Goal: Task Accomplishment & Management: Use online tool/utility

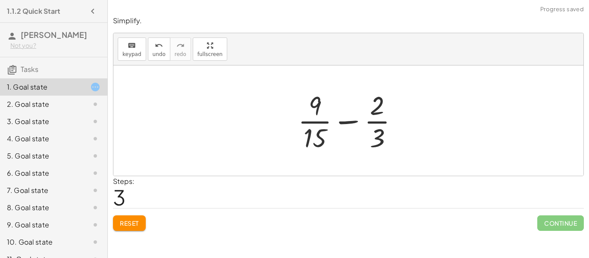
click at [512, 55] on div "keyboard keypad undo undo redo redo fullscreen" at bounding box center [348, 49] width 470 height 32
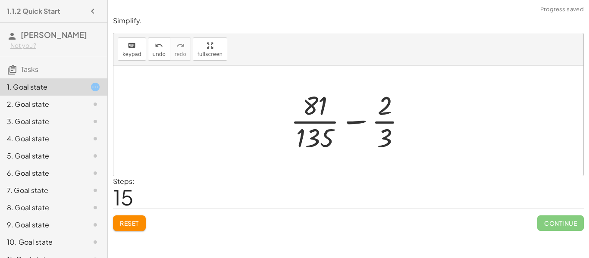
click at [122, 219] on button "Reset" at bounding box center [129, 224] width 33 height 16
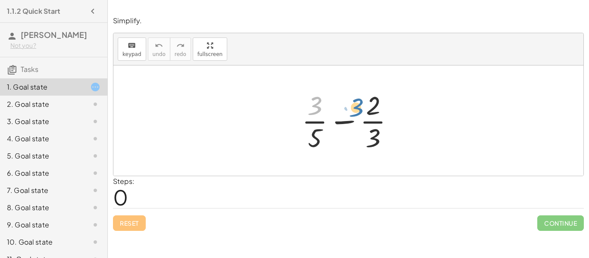
drag, startPoint x: 319, startPoint y: 103, endPoint x: 369, endPoint y: 103, distance: 50.4
click at [369, 103] on div at bounding box center [351, 121] width 108 height 66
drag, startPoint x: 317, startPoint y: 110, endPoint x: 330, endPoint y: 106, distance: 13.5
click at [330, 106] on div at bounding box center [351, 121] width 108 height 66
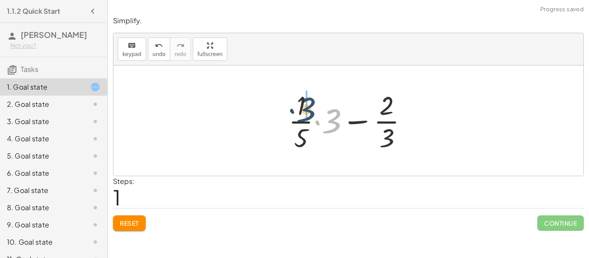
drag, startPoint x: 341, startPoint y: 119, endPoint x: 311, endPoint y: 107, distance: 31.7
click at [311, 107] on div at bounding box center [351, 121] width 135 height 66
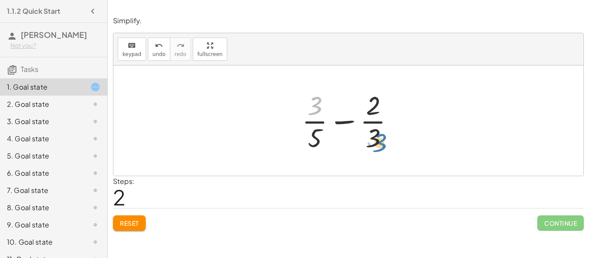
drag, startPoint x: 318, startPoint y: 107, endPoint x: 382, endPoint y: 144, distance: 74.5
click at [382, 144] on div at bounding box center [351, 121] width 108 height 66
drag, startPoint x: 320, startPoint y: 108, endPoint x: 387, endPoint y: 145, distance: 76.8
click at [387, 145] on div at bounding box center [351, 121] width 108 height 66
drag, startPoint x: 312, startPoint y: 106, endPoint x: 373, endPoint y: 104, distance: 61.3
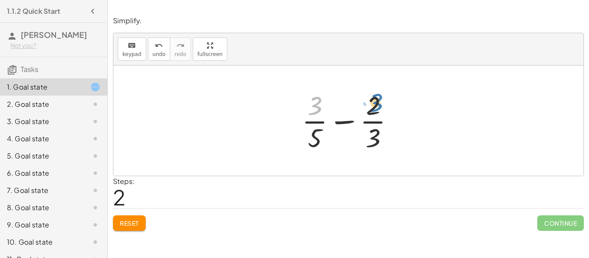
click at [373, 104] on div at bounding box center [351, 121] width 108 height 66
drag, startPoint x: 375, startPoint y: 107, endPoint x: 311, endPoint y: 103, distance: 64.3
click at [311, 103] on div at bounding box center [351, 121] width 108 height 66
drag, startPoint x: 310, startPoint y: 137, endPoint x: 379, endPoint y: 138, distance: 69.0
click at [379, 138] on div at bounding box center [351, 121] width 108 height 66
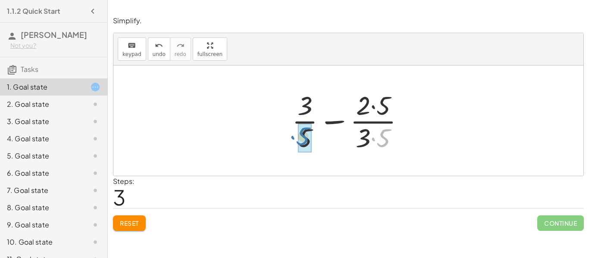
drag, startPoint x: 387, startPoint y: 136, endPoint x: 303, endPoint y: 134, distance: 83.6
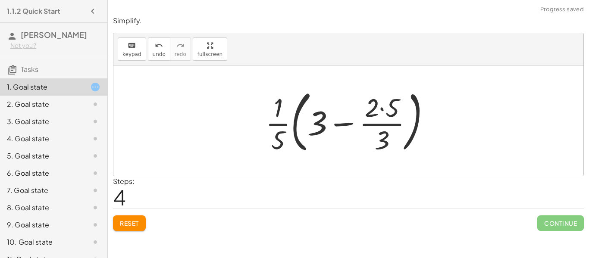
click at [105, 251] on div "9. Goal state" at bounding box center [53, 259] width 107 height 17
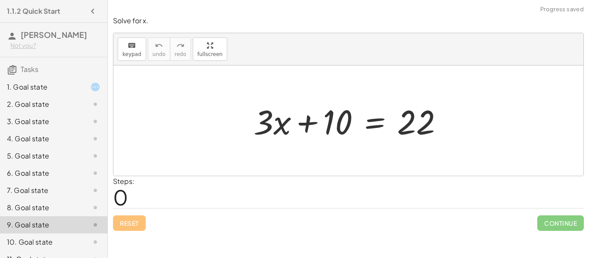
click at [69, 113] on div "1. Goal state" at bounding box center [53, 121] width 107 height 17
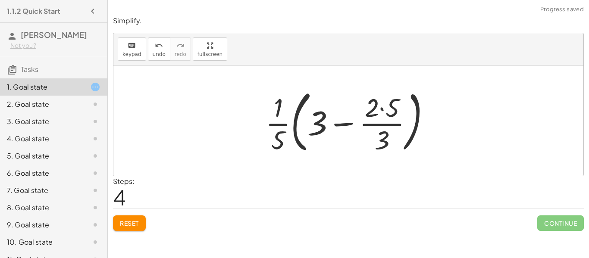
click at [138, 225] on span "Reset" at bounding box center [129, 223] width 19 height 8
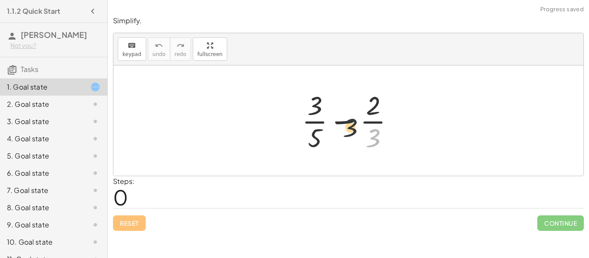
drag, startPoint x: 374, startPoint y: 140, endPoint x: 334, endPoint y: 122, distance: 44.2
click at [334, 122] on div at bounding box center [351, 121] width 108 height 66
click at [330, 121] on div at bounding box center [351, 121] width 108 height 66
drag, startPoint x: 375, startPoint y: 133, endPoint x: 319, endPoint y: 106, distance: 62.1
click at [319, 106] on div at bounding box center [351, 121] width 108 height 66
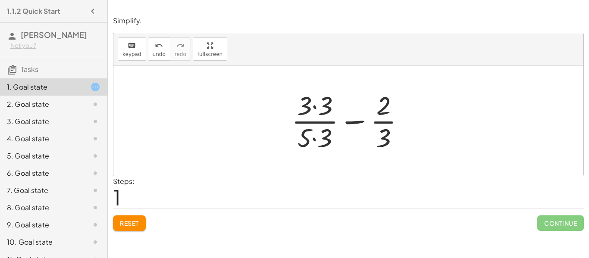
click at [313, 106] on div at bounding box center [351, 121] width 129 height 66
click at [313, 140] on div at bounding box center [352, 121] width 128 height 66
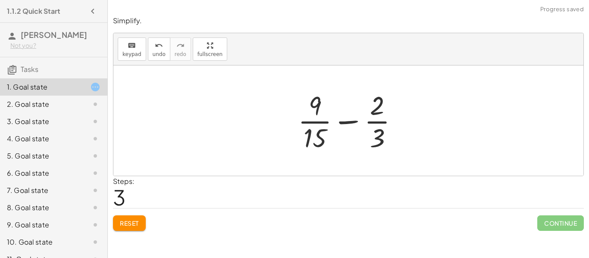
click at [347, 122] on div at bounding box center [352, 121] width 116 height 66
drag, startPoint x: 379, startPoint y: 131, endPoint x: 366, endPoint y: 141, distance: 16.3
click at [366, 141] on div at bounding box center [352, 121] width 116 height 66
click at [366, 141] on div at bounding box center [351, 121] width 143 height 66
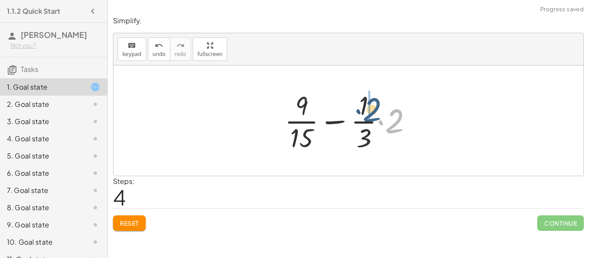
drag, startPoint x: 393, startPoint y: 115, endPoint x: 365, endPoint y: 102, distance: 30.9
click at [365, 102] on div at bounding box center [351, 121] width 143 height 66
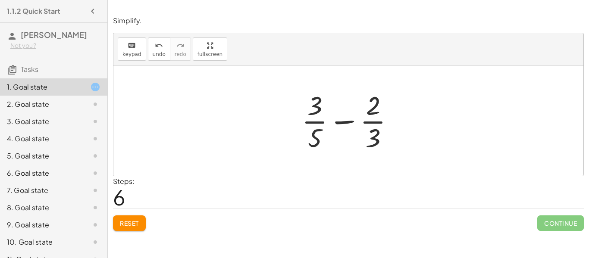
click at [141, 228] on button "Reset" at bounding box center [129, 224] width 33 height 16
drag, startPoint x: 370, startPoint y: 135, endPoint x: 328, endPoint y: 115, distance: 46.8
click at [328, 115] on div at bounding box center [351, 121] width 108 height 66
drag, startPoint x: 380, startPoint y: 139, endPoint x: 300, endPoint y: 95, distance: 91.3
click at [300, 95] on div at bounding box center [351, 121] width 108 height 66
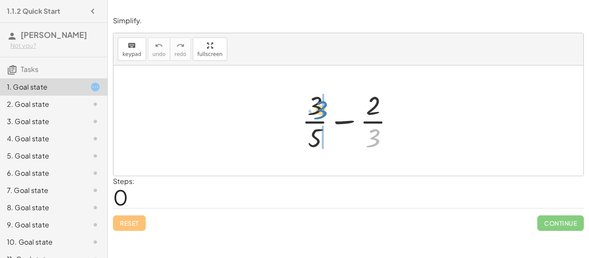
drag, startPoint x: 375, startPoint y: 135, endPoint x: 321, endPoint y: 106, distance: 61.5
click at [321, 106] on div at bounding box center [351, 121] width 108 height 66
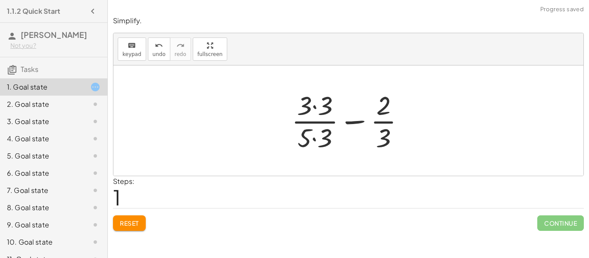
click at [313, 138] on div at bounding box center [351, 121] width 129 height 66
click at [316, 105] on div at bounding box center [351, 121] width 129 height 66
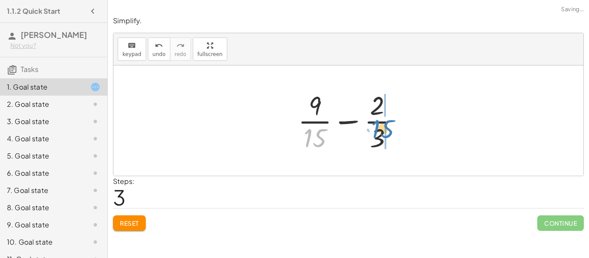
drag, startPoint x: 317, startPoint y: 138, endPoint x: 384, endPoint y: 130, distance: 68.1
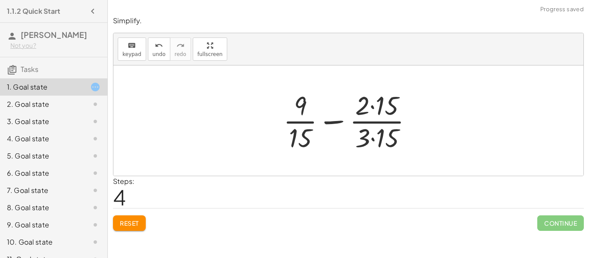
click at [369, 109] on div at bounding box center [351, 121] width 145 height 66
click at [373, 106] on div at bounding box center [351, 121] width 145 height 66
click at [370, 138] on div at bounding box center [351, 121] width 145 height 66
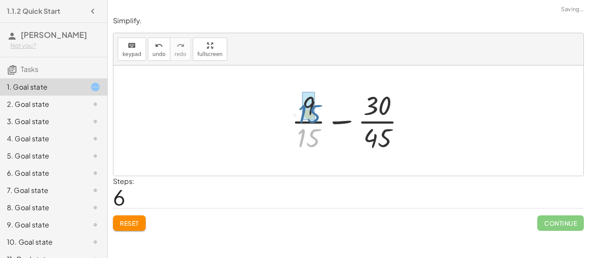
drag, startPoint x: 305, startPoint y: 131, endPoint x: 305, endPoint y: 102, distance: 29.3
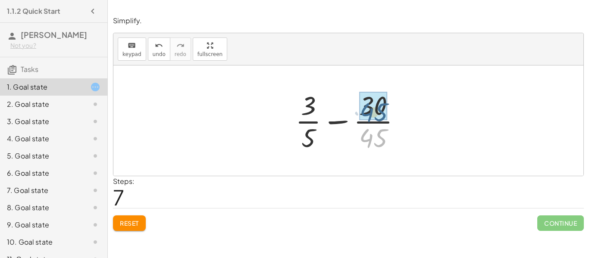
drag, startPoint x: 371, startPoint y: 143, endPoint x: 371, endPoint y: 116, distance: 27.2
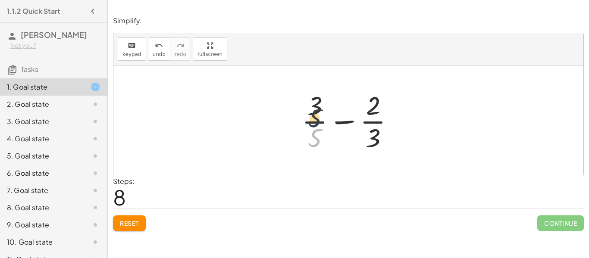
drag, startPoint x: 310, startPoint y: 141, endPoint x: 309, endPoint y: 115, distance: 26.8
click at [309, 115] on div at bounding box center [351, 121] width 108 height 66
drag, startPoint x: 311, startPoint y: 106, endPoint x: 311, endPoint y: 139, distance: 33.2
click at [311, 139] on div at bounding box center [351, 121] width 108 height 66
drag, startPoint x: 312, startPoint y: 139, endPoint x: 309, endPoint y: 109, distance: 30.7
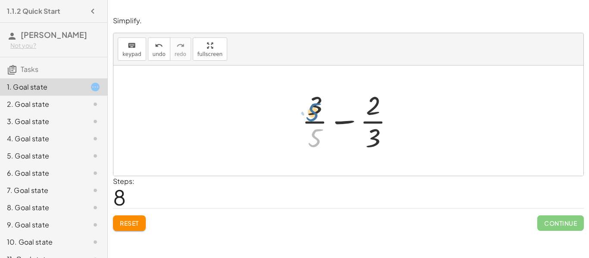
click at [309, 109] on div at bounding box center [351, 121] width 108 height 66
drag, startPoint x: 372, startPoint y: 96, endPoint x: 373, endPoint y: 130, distance: 34.1
click at [373, 130] on div at bounding box center [351, 121] width 108 height 66
drag, startPoint x: 374, startPoint y: 133, endPoint x: 369, endPoint y: 102, distance: 31.5
click at [369, 102] on div at bounding box center [351, 121] width 108 height 66
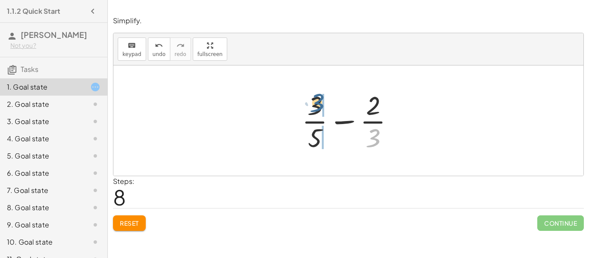
drag, startPoint x: 373, startPoint y: 137, endPoint x: 315, endPoint y: 102, distance: 67.7
click at [315, 102] on div at bounding box center [351, 121] width 108 height 66
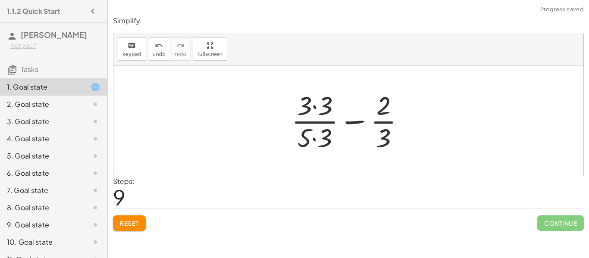
click at [315, 103] on div at bounding box center [351, 121] width 129 height 66
click at [314, 132] on div at bounding box center [352, 121] width 128 height 66
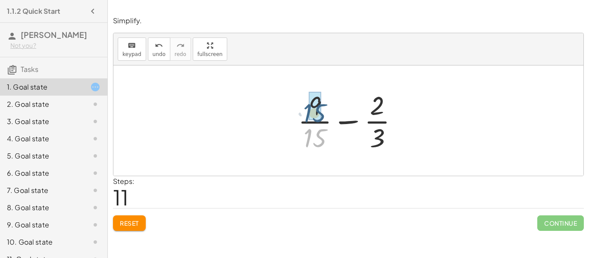
drag, startPoint x: 318, startPoint y: 144, endPoint x: 317, endPoint y: 116, distance: 27.6
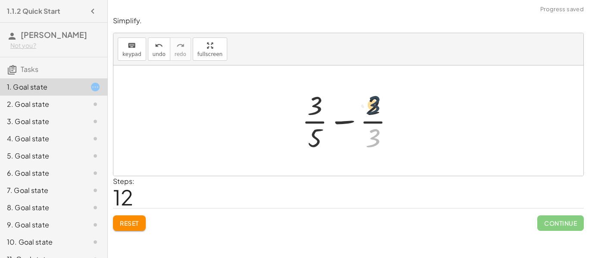
drag, startPoint x: 370, startPoint y: 137, endPoint x: 369, endPoint y: 103, distance: 33.6
click at [369, 103] on div at bounding box center [351, 121] width 108 height 66
drag, startPoint x: 316, startPoint y: 108, endPoint x: 325, endPoint y: 147, distance: 39.5
click at [325, 147] on div at bounding box center [351, 121] width 108 height 66
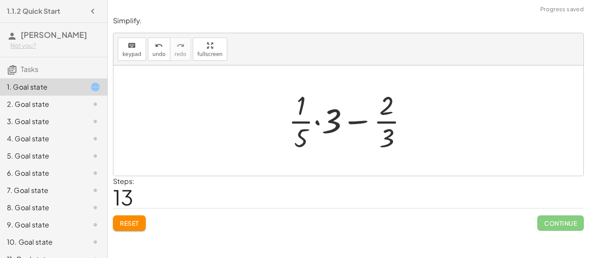
click at [134, 220] on span "Reset" at bounding box center [129, 223] width 19 height 8
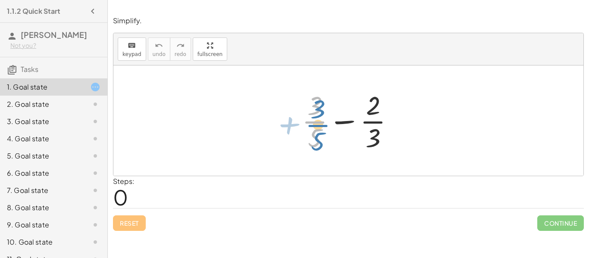
click at [314, 131] on div at bounding box center [351, 121] width 108 height 66
drag, startPoint x: 313, startPoint y: 138, endPoint x: 308, endPoint y: 137, distance: 5.6
click at [308, 137] on div at bounding box center [351, 121] width 108 height 66
drag, startPoint x: 370, startPoint y: 132, endPoint x: 305, endPoint y: 122, distance: 65.9
click at [305, 122] on div at bounding box center [351, 121] width 108 height 66
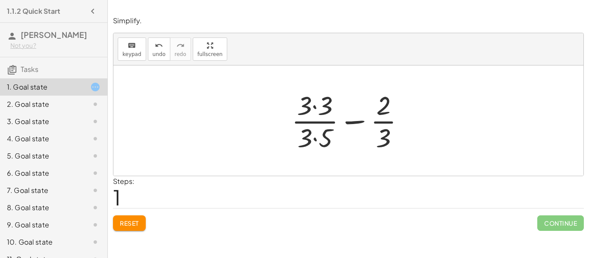
click at [316, 107] on div at bounding box center [351, 121] width 129 height 66
click at [316, 142] on div at bounding box center [352, 121] width 128 height 66
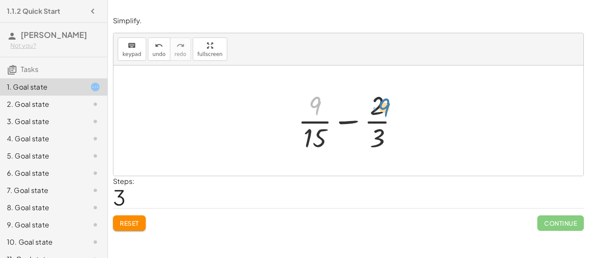
drag, startPoint x: 317, startPoint y: 101, endPoint x: 386, endPoint y: 101, distance: 69.4
click at [386, 101] on div at bounding box center [352, 121] width 116 height 66
drag, startPoint x: 309, startPoint y: 114, endPoint x: 305, endPoint y: 115, distance: 4.4
click at [305, 115] on div at bounding box center [352, 121] width 116 height 66
click at [380, 104] on div at bounding box center [352, 121] width 116 height 66
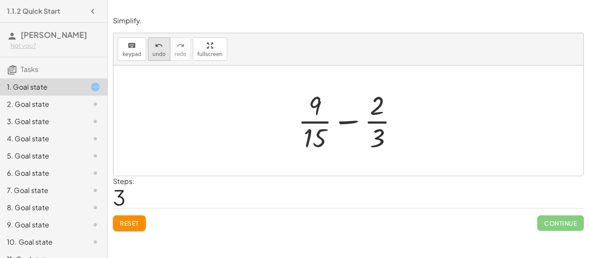
click at [148, 50] on button "undo undo" at bounding box center [159, 49] width 22 height 23
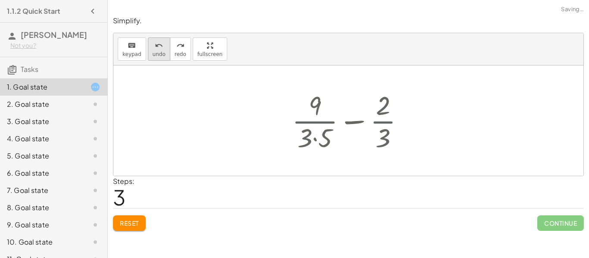
click at [148, 50] on button "undo undo" at bounding box center [159, 49] width 22 height 23
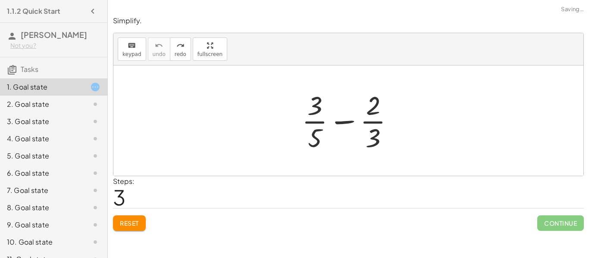
click at [131, 225] on span "Reset" at bounding box center [129, 223] width 19 height 8
drag, startPoint x: 131, startPoint y: 225, endPoint x: 316, endPoint y: 138, distance: 204.2
click at [316, 138] on div at bounding box center [351, 121] width 108 height 66
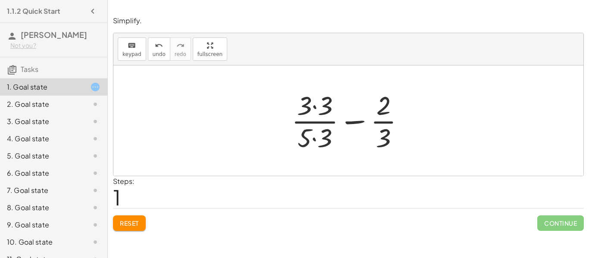
click at [315, 108] on div at bounding box center [351, 121] width 129 height 66
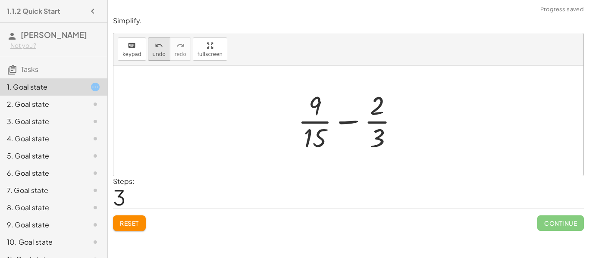
click at [159, 47] on icon "undo" at bounding box center [159, 46] width 8 height 10
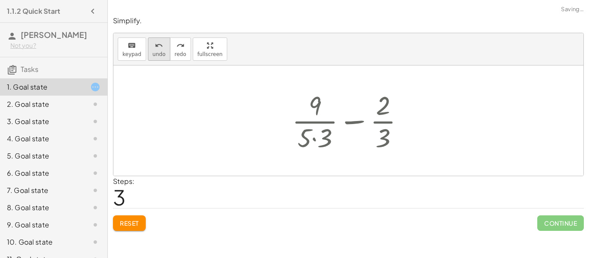
click at [159, 47] on icon "undo" at bounding box center [159, 46] width 8 height 10
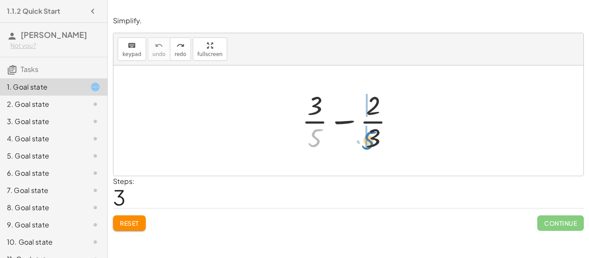
drag, startPoint x: 316, startPoint y: 140, endPoint x: 372, endPoint y: 142, distance: 56.5
click at [372, 142] on div at bounding box center [351, 121] width 108 height 66
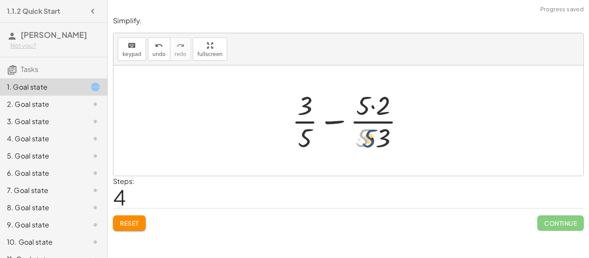
drag, startPoint x: 363, startPoint y: 140, endPoint x: 371, endPoint y: 141, distance: 7.9
click at [371, 141] on div at bounding box center [352, 121] width 128 height 66
drag, startPoint x: 383, startPoint y: 141, endPoint x: 319, endPoint y: 139, distance: 63.8
click at [319, 139] on div at bounding box center [352, 121] width 128 height 66
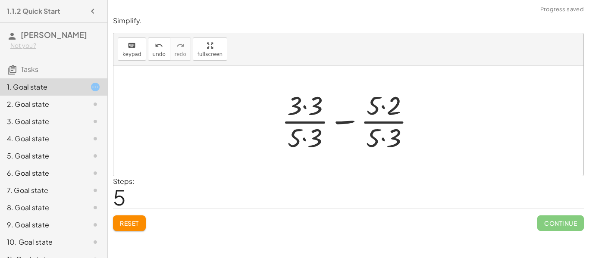
click at [305, 109] on div at bounding box center [351, 121] width 149 height 66
click at [304, 138] on div at bounding box center [352, 121] width 148 height 66
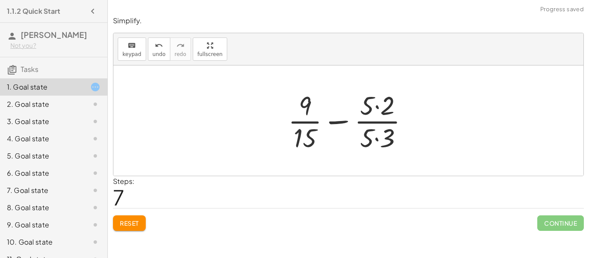
click at [377, 106] on div at bounding box center [352, 121] width 136 height 66
click at [375, 138] on div at bounding box center [352, 121] width 136 height 66
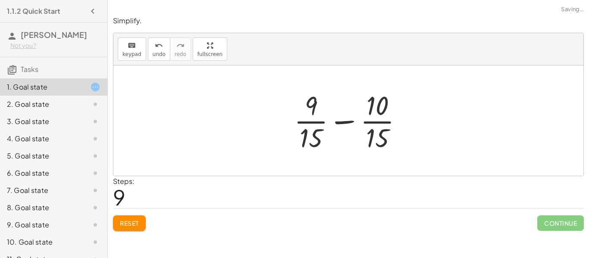
click at [348, 121] on div at bounding box center [352, 121] width 124 height 66
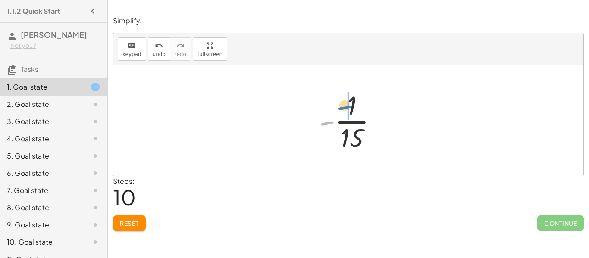
drag, startPoint x: 326, startPoint y: 124, endPoint x: 343, endPoint y: 109, distance: 22.3
click at [343, 109] on div at bounding box center [352, 121] width 74 height 66
drag, startPoint x: 325, startPoint y: 125, endPoint x: 354, endPoint y: 108, distance: 33.2
click at [354, 108] on div at bounding box center [352, 121] width 74 height 66
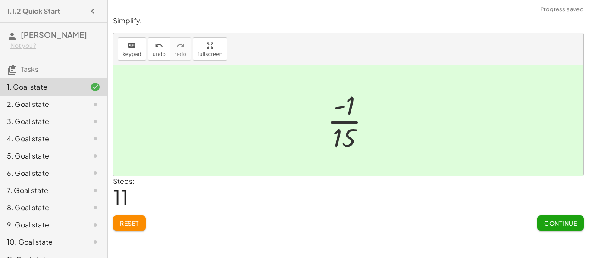
click at [572, 224] on span "Continue" at bounding box center [560, 223] width 33 height 8
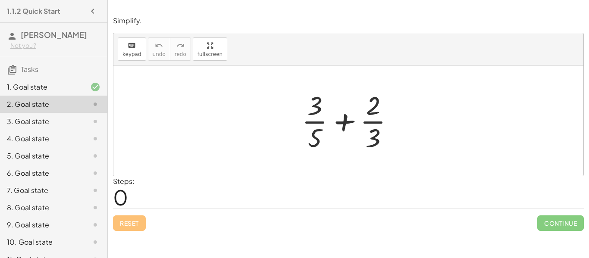
click at [344, 119] on div at bounding box center [351, 121] width 108 height 66
drag, startPoint x: 313, startPoint y: 137, endPoint x: 376, endPoint y: 138, distance: 62.5
click at [376, 138] on div at bounding box center [351, 121] width 108 height 66
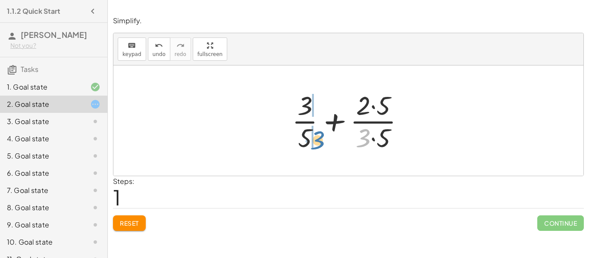
drag, startPoint x: 367, startPoint y: 137, endPoint x: 313, endPoint y: 138, distance: 54.3
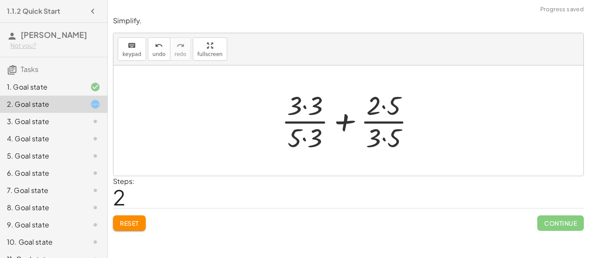
click at [304, 138] on div at bounding box center [351, 121] width 149 height 66
click at [305, 106] on div at bounding box center [351, 121] width 149 height 66
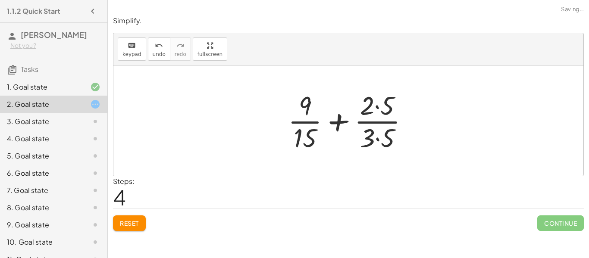
click at [375, 106] on div at bounding box center [352, 121] width 136 height 66
click at [376, 137] on div at bounding box center [352, 121] width 136 height 66
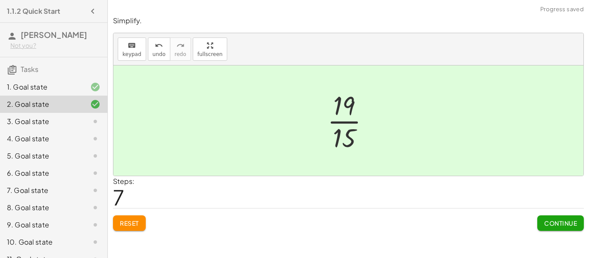
click at [560, 226] on span "Continue" at bounding box center [560, 223] width 33 height 8
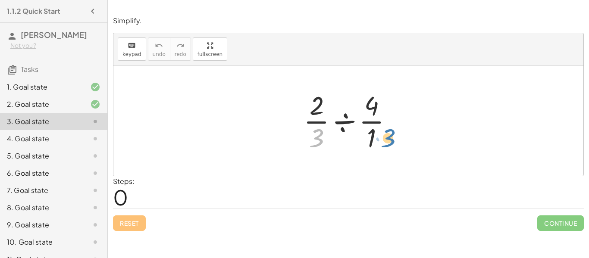
drag, startPoint x: 320, startPoint y: 137, endPoint x: 391, endPoint y: 137, distance: 70.7
click at [391, 137] on div at bounding box center [351, 121] width 104 height 66
click at [341, 117] on div at bounding box center [351, 121] width 104 height 66
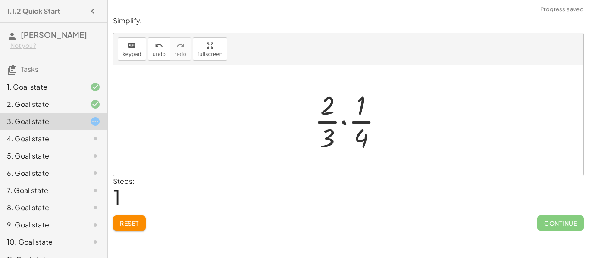
click at [344, 122] on div at bounding box center [351, 121] width 83 height 66
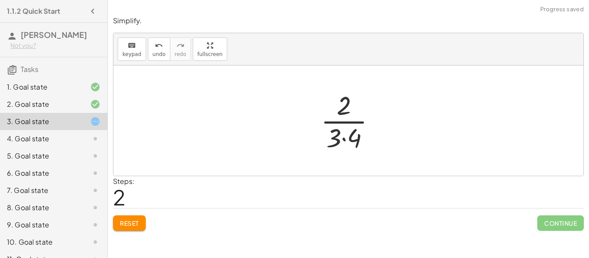
click at [344, 138] on div at bounding box center [351, 121] width 70 height 66
drag, startPoint x: 346, startPoint y: 135, endPoint x: 343, endPoint y: 109, distance: 26.0
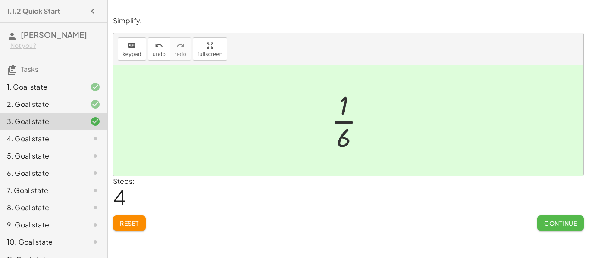
click at [568, 229] on button "Continue" at bounding box center [560, 224] width 47 height 16
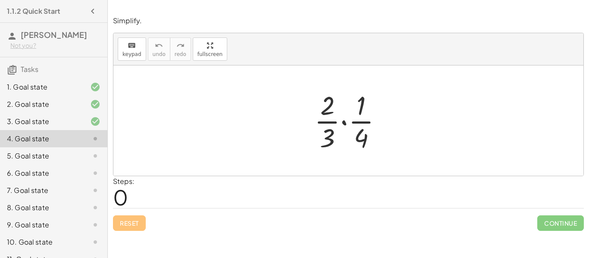
click at [342, 121] on div at bounding box center [351, 121] width 83 height 66
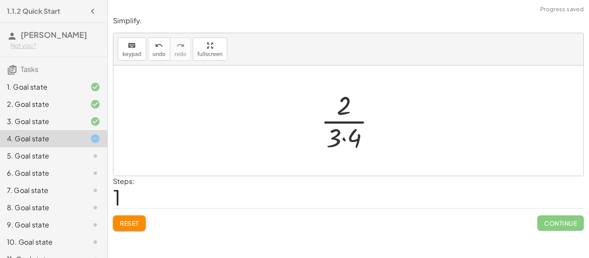
click at [344, 137] on div at bounding box center [351, 121] width 70 height 66
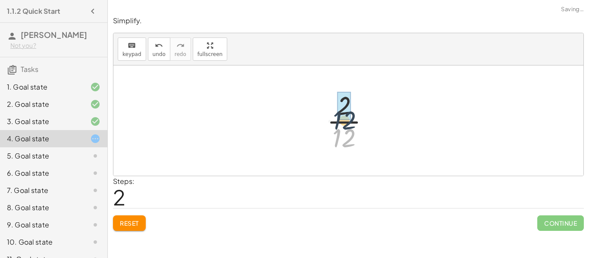
drag, startPoint x: 344, startPoint y: 137, endPoint x: 344, endPoint y: 111, distance: 26.3
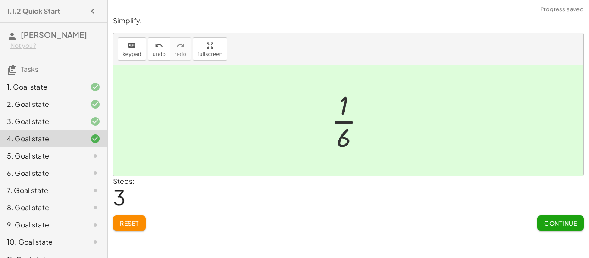
click at [547, 220] on span "Continue" at bounding box center [560, 223] width 33 height 8
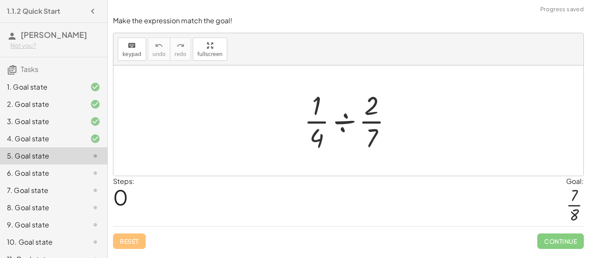
click at [344, 120] on div at bounding box center [352, 121] width 104 height 66
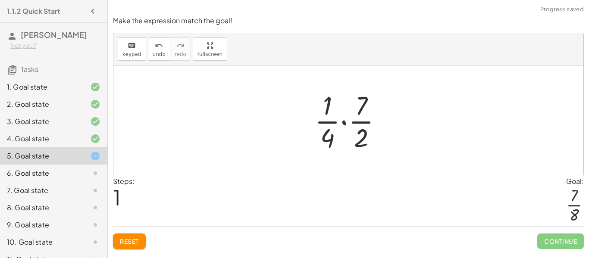
click at [343, 122] on div at bounding box center [351, 121] width 83 height 66
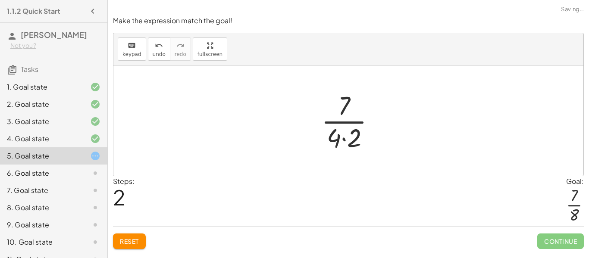
click at [343, 141] on div at bounding box center [351, 121] width 69 height 66
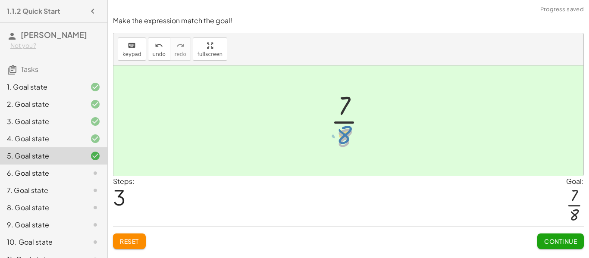
click at [343, 139] on div at bounding box center [351, 121] width 50 height 66
click at [561, 228] on div "Continue" at bounding box center [560, 238] width 47 height 22
click at [559, 242] on span "Continue" at bounding box center [560, 242] width 33 height 8
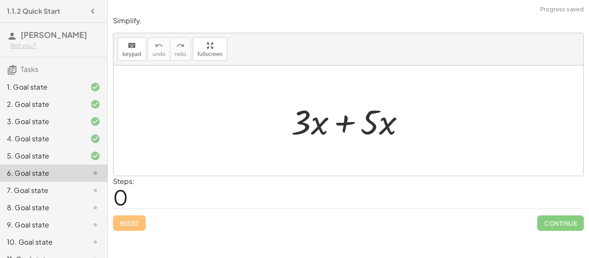
click at [342, 122] on div at bounding box center [352, 121] width 130 height 44
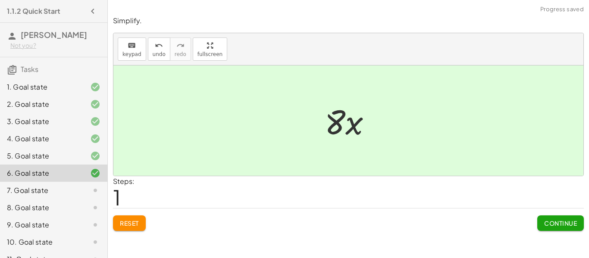
click at [553, 226] on span "Continue" at bounding box center [560, 223] width 33 height 8
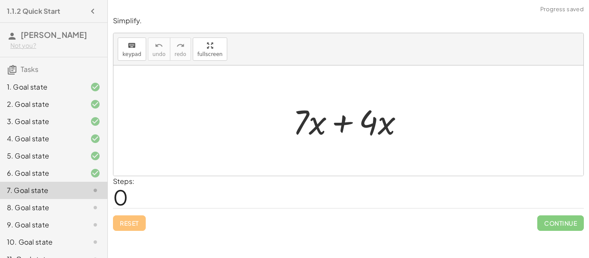
click at [338, 126] on div at bounding box center [351, 121] width 126 height 44
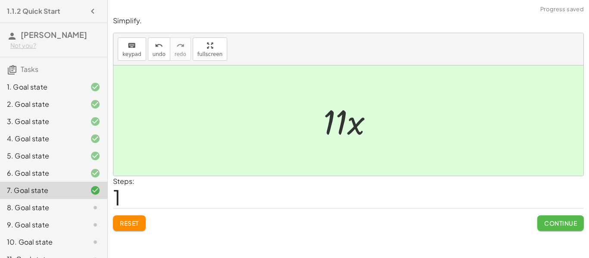
click at [570, 227] on span "Continue" at bounding box center [560, 223] width 33 height 8
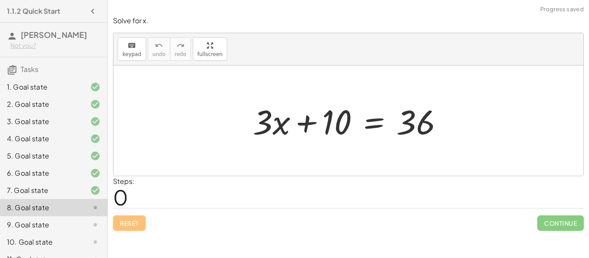
click at [308, 122] on div at bounding box center [351, 121] width 206 height 44
click at [284, 132] on div at bounding box center [351, 121] width 206 height 44
click at [366, 124] on div at bounding box center [351, 121] width 206 height 44
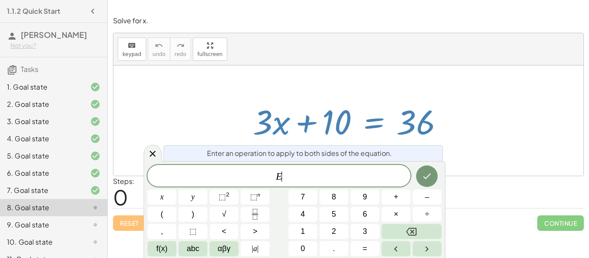
scroll to position [0, 0]
click at [151, 151] on icon at bounding box center [152, 154] width 10 height 10
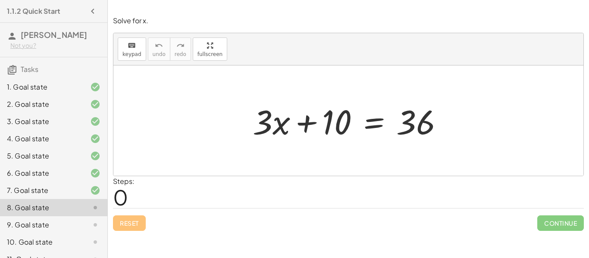
click at [88, 221] on div at bounding box center [88, 225] width 24 height 10
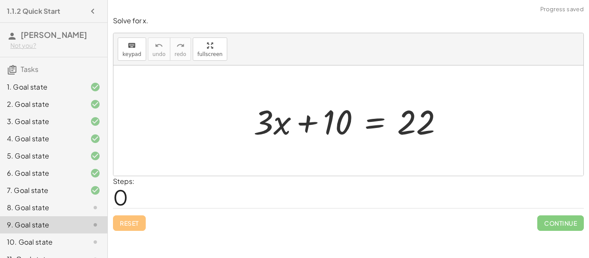
click at [311, 120] on div at bounding box center [351, 121] width 205 height 44
click at [378, 125] on div at bounding box center [351, 121] width 205 height 44
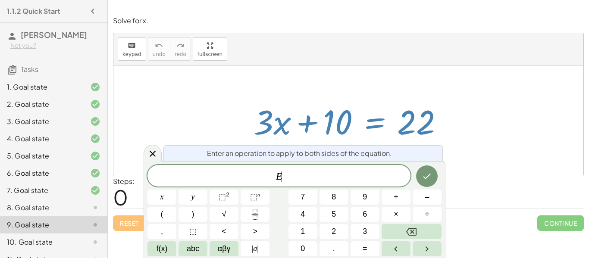
scroll to position [31, 0]
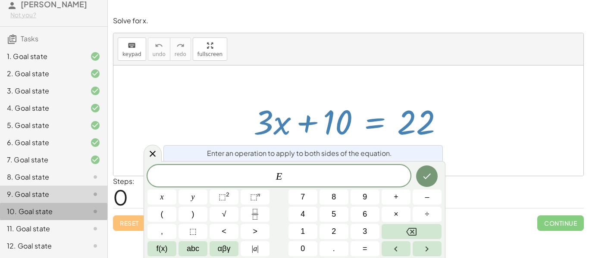
click at [69, 211] on div "10. Goal state" at bounding box center [41, 211] width 69 height 10
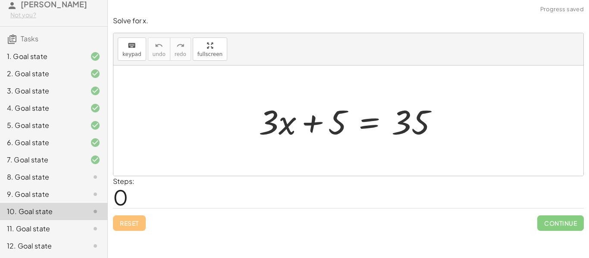
click at [77, 229] on div at bounding box center [88, 229] width 24 height 10
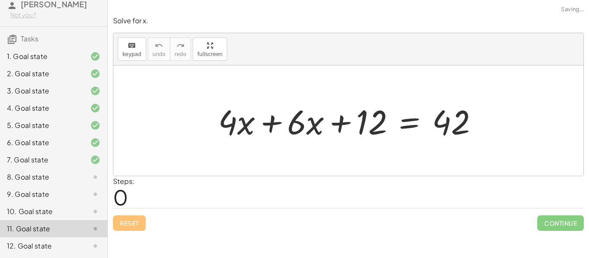
click at [73, 251] on div "12. Goal state" at bounding box center [41, 246] width 69 height 10
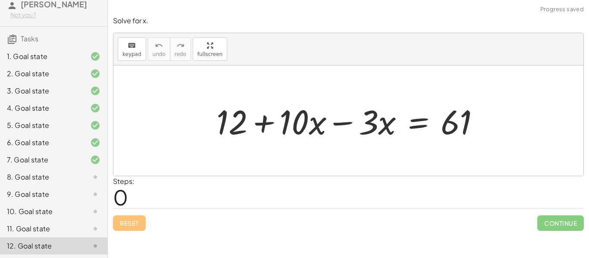
click at [262, 122] on div at bounding box center [351, 121] width 279 height 44
click at [338, 121] on div at bounding box center [351, 121] width 279 height 44
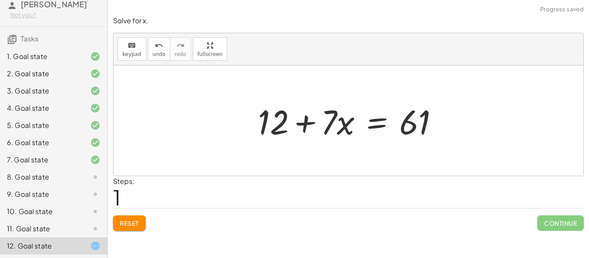
click at [311, 120] on div at bounding box center [351, 121] width 196 height 44
click at [336, 128] on div at bounding box center [351, 121] width 196 height 44
click at [375, 120] on div at bounding box center [351, 121] width 196 height 44
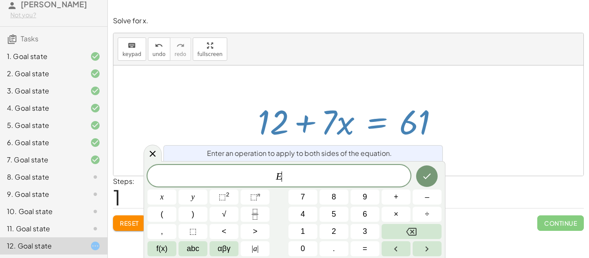
scroll to position [1, 0]
click at [149, 156] on icon at bounding box center [152, 154] width 10 height 10
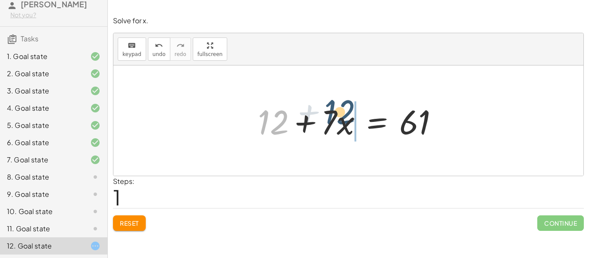
drag, startPoint x: 269, startPoint y: 123, endPoint x: 337, endPoint y: 115, distance: 68.6
click at [337, 115] on div at bounding box center [351, 121] width 196 height 44
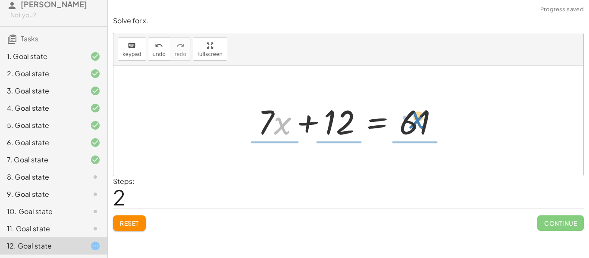
drag, startPoint x: 282, startPoint y: 122, endPoint x: 418, endPoint y: 117, distance: 135.9
click at [418, 117] on div at bounding box center [351, 121] width 196 height 44
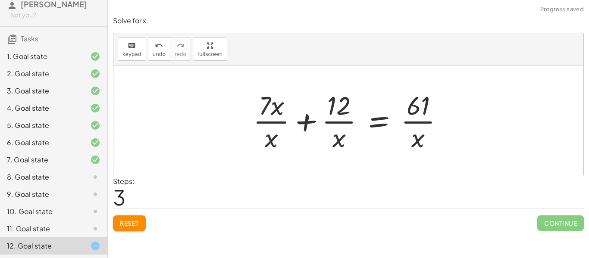
click at [47, 181] on div "8. Goal state" at bounding box center [41, 177] width 69 height 10
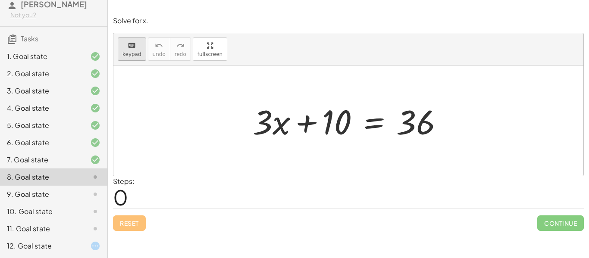
click at [134, 46] on icon "keyboard" at bounding box center [132, 46] width 8 height 10
click at [134, 47] on icon "keyboard" at bounding box center [132, 46] width 8 height 10
click at [303, 120] on div at bounding box center [351, 121] width 206 height 44
click at [304, 123] on div at bounding box center [351, 121] width 206 height 44
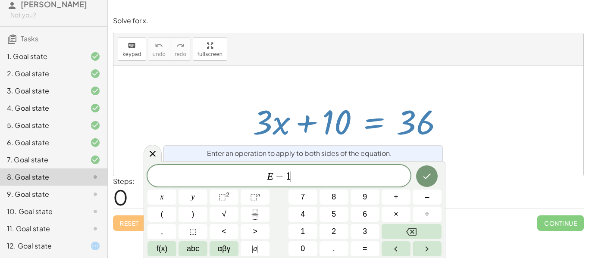
scroll to position [3, 0]
click at [150, 148] on div at bounding box center [153, 153] width 18 height 17
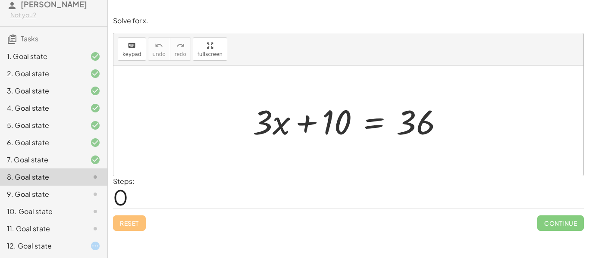
click at [380, 130] on div at bounding box center [351, 121] width 206 height 44
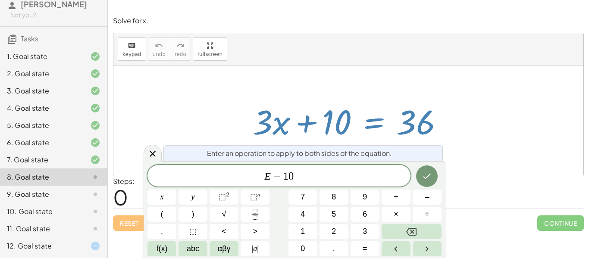
scroll to position [5, 0]
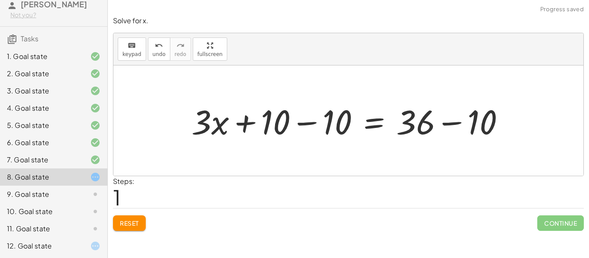
click at [307, 126] on div at bounding box center [351, 121] width 329 height 44
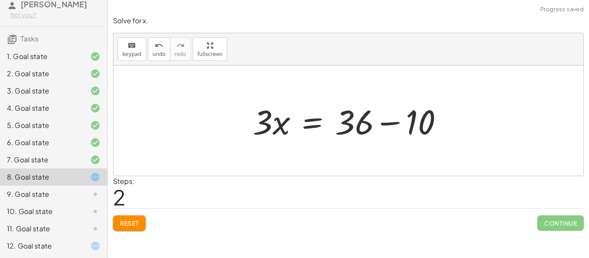
click at [398, 125] on div at bounding box center [351, 121] width 206 height 44
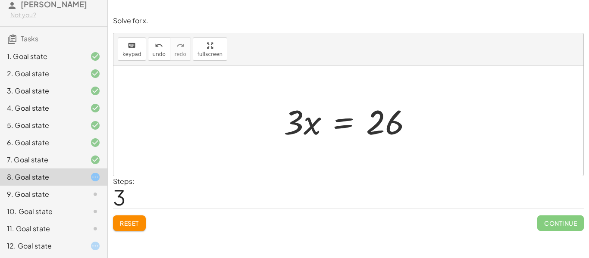
click at [350, 126] on div at bounding box center [351, 121] width 144 height 44
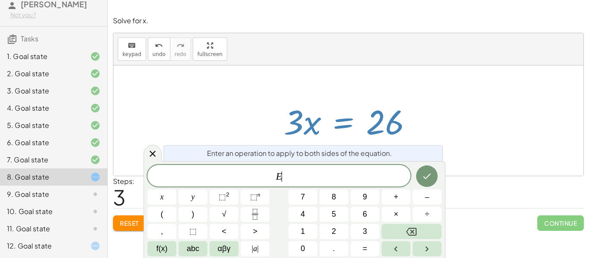
scroll to position [6, 0]
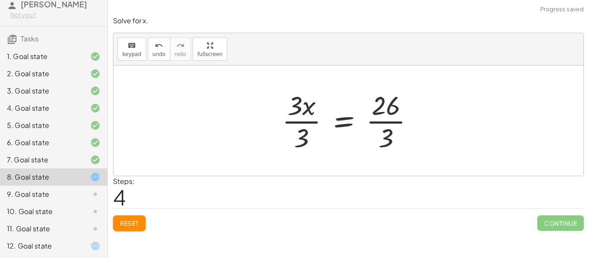
click at [316, 123] on div at bounding box center [351, 121] width 147 height 66
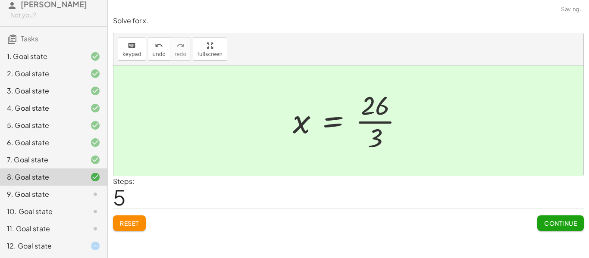
click at [559, 225] on span "Continue" at bounding box center [560, 223] width 33 height 8
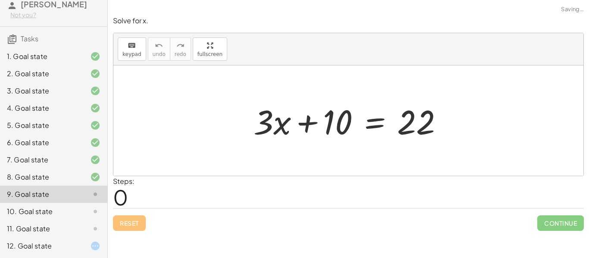
click at [376, 124] on div at bounding box center [351, 121] width 205 height 44
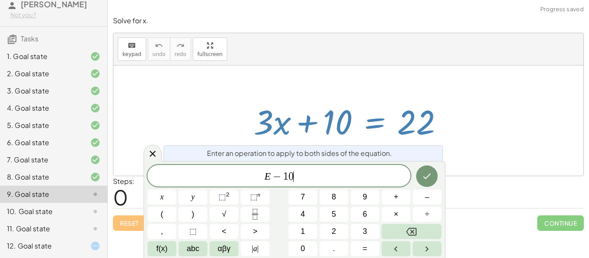
scroll to position [8, 0]
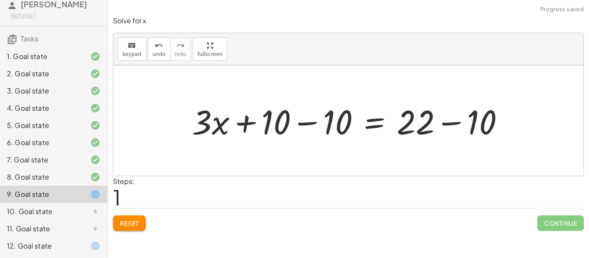
click at [306, 124] on div at bounding box center [352, 121] width 328 height 44
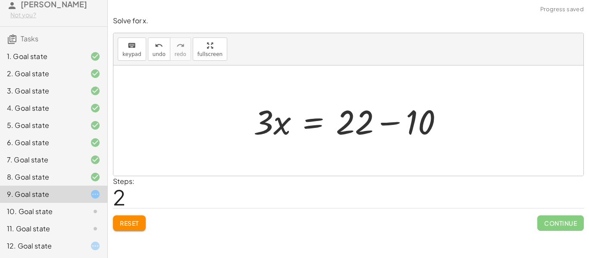
click at [394, 125] on div at bounding box center [351, 121] width 205 height 44
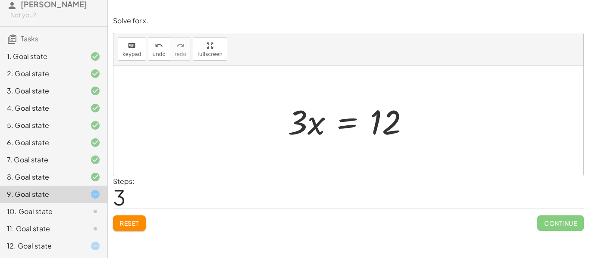
click at [358, 127] on div at bounding box center [351, 121] width 137 height 44
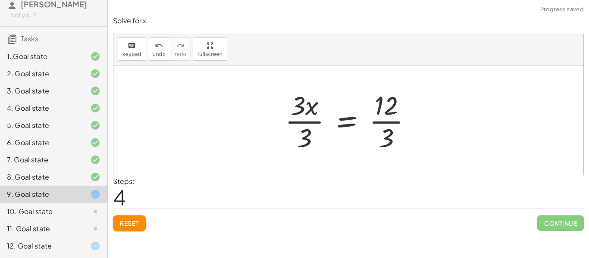
click at [296, 124] on div at bounding box center [352, 121] width 142 height 66
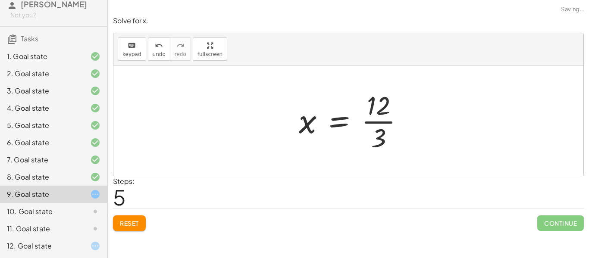
click at [386, 122] on div at bounding box center [354, 121] width 121 height 66
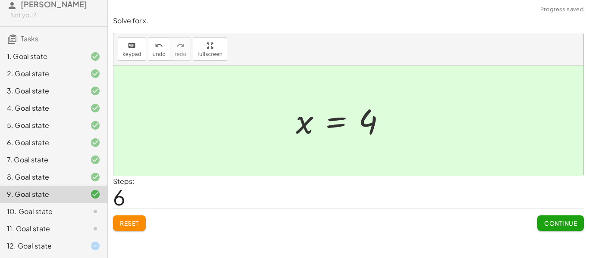
click at [549, 229] on button "Continue" at bounding box center [560, 224] width 47 height 16
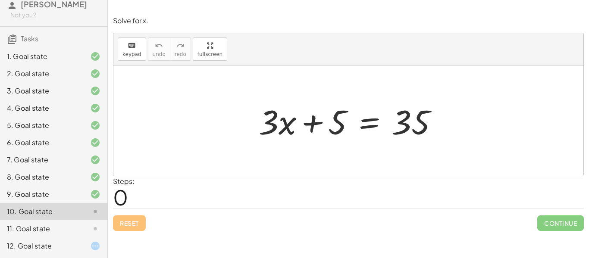
click at [361, 121] on div at bounding box center [351, 121] width 195 height 44
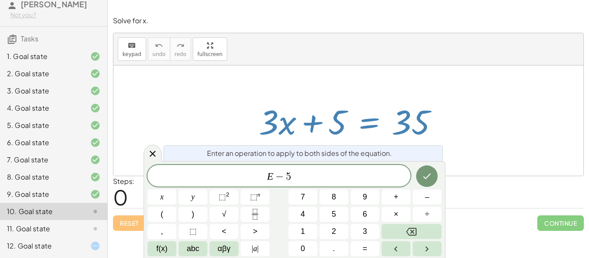
scroll to position [0, 0]
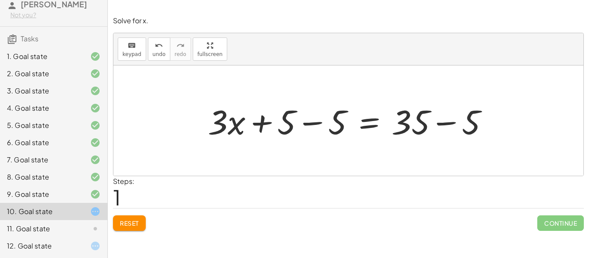
click at [317, 121] on div at bounding box center [351, 121] width 296 height 44
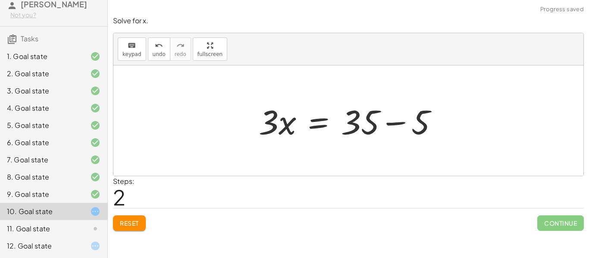
click at [388, 123] on div at bounding box center [351, 121] width 195 height 44
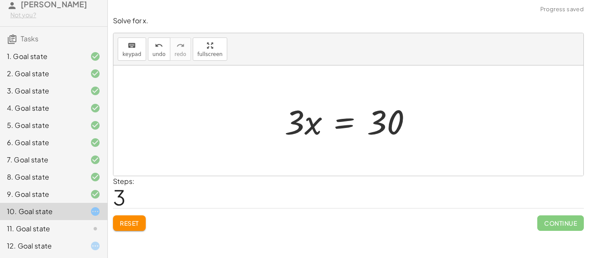
click at [340, 123] on div at bounding box center [351, 121] width 143 height 44
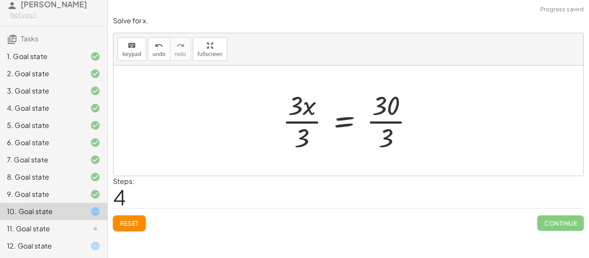
click at [293, 123] on div at bounding box center [351, 121] width 147 height 66
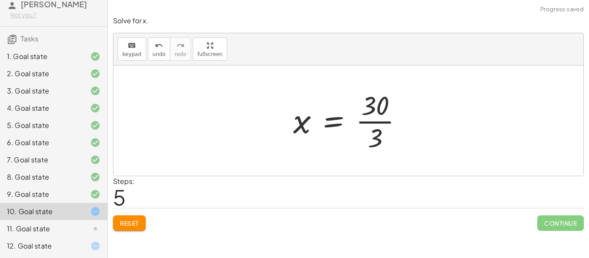
click at [369, 124] on div at bounding box center [351, 121] width 125 height 66
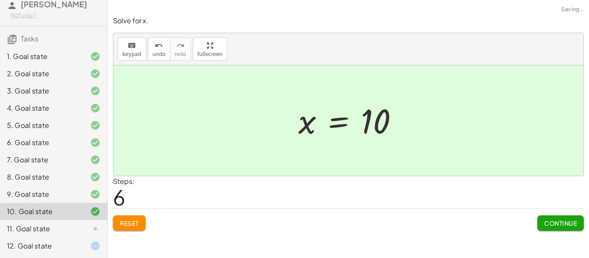
click at [558, 220] on span "Continue" at bounding box center [560, 223] width 33 height 8
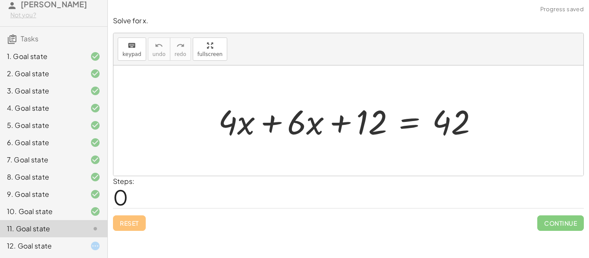
click at [272, 124] on div at bounding box center [351, 121] width 275 height 44
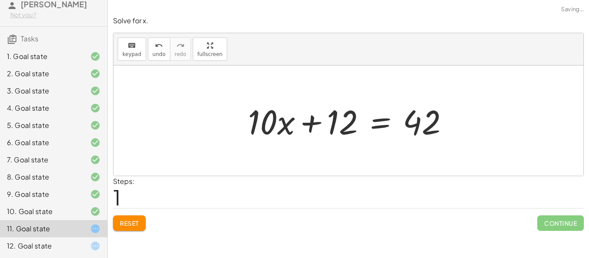
click at [374, 128] on div at bounding box center [352, 121] width 216 height 44
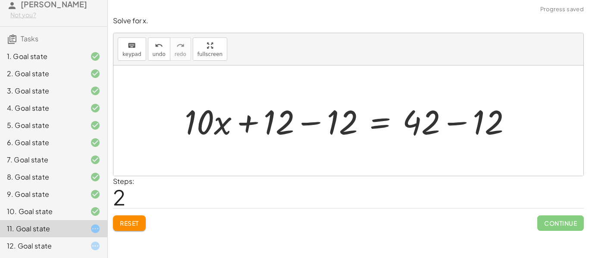
click at [312, 122] on div at bounding box center [351, 121] width 342 height 44
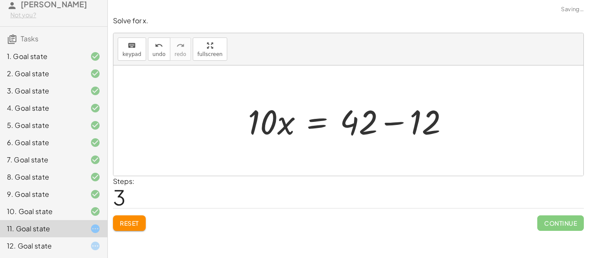
click at [397, 125] on div at bounding box center [352, 121] width 216 height 44
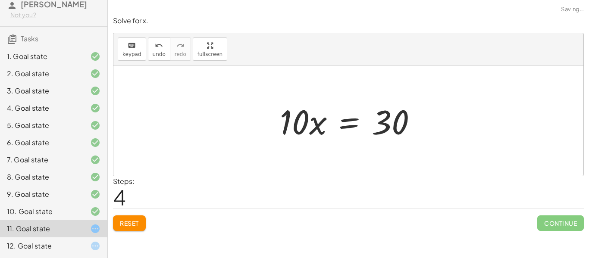
click at [343, 126] on div at bounding box center [351, 121] width 152 height 44
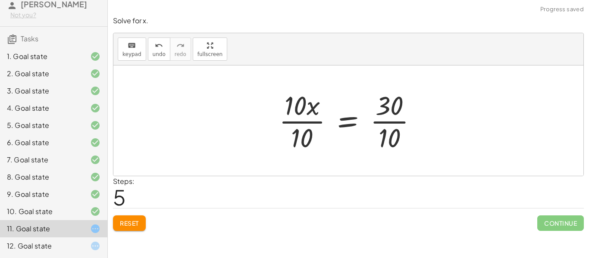
click at [314, 119] on div at bounding box center [352, 121] width 154 height 66
click at [397, 123] on div at bounding box center [365, 121] width 125 height 66
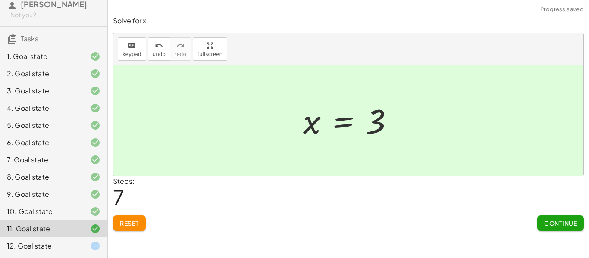
click at [571, 225] on span "Continue" at bounding box center [560, 223] width 33 height 8
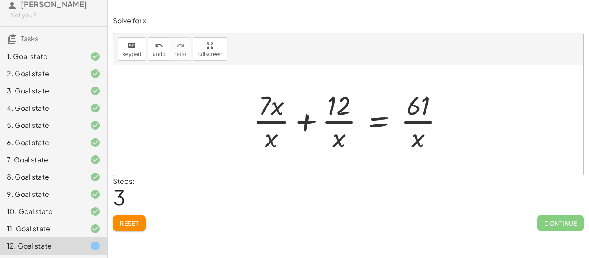
click at [381, 122] on div at bounding box center [352, 121] width 206 height 66
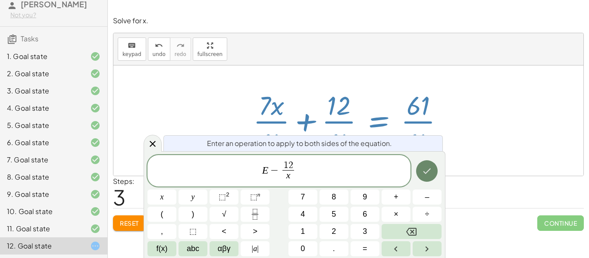
click at [421, 176] on button "Done" at bounding box center [427, 171] width 22 height 22
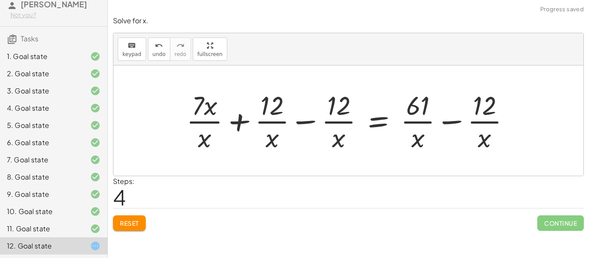
click at [306, 122] on div at bounding box center [351, 121] width 339 height 66
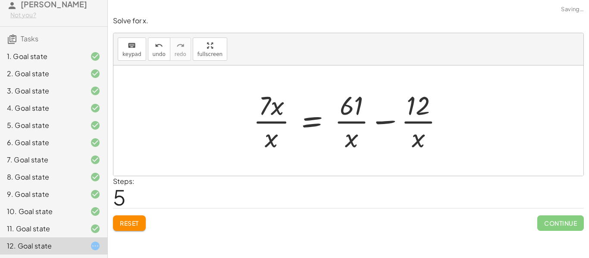
click at [385, 124] on div at bounding box center [352, 121] width 206 height 66
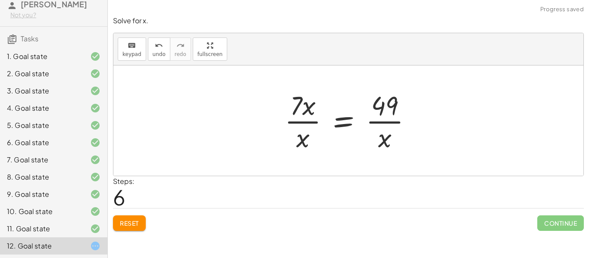
click at [295, 122] on div at bounding box center [351, 121] width 143 height 66
click at [342, 123] on div at bounding box center [351, 121] width 143 height 66
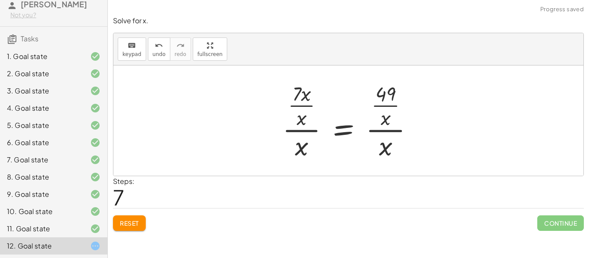
click at [298, 131] on div at bounding box center [351, 120] width 147 height 83
click at [341, 131] on div at bounding box center [351, 120] width 147 height 83
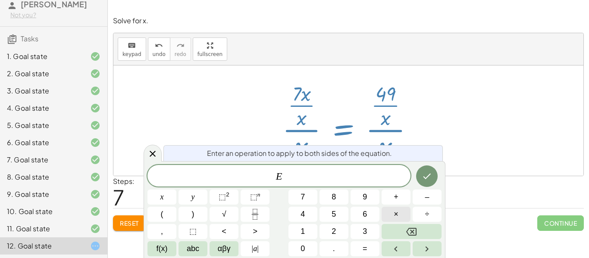
click at [397, 212] on span "×" at bounding box center [396, 215] width 5 height 12
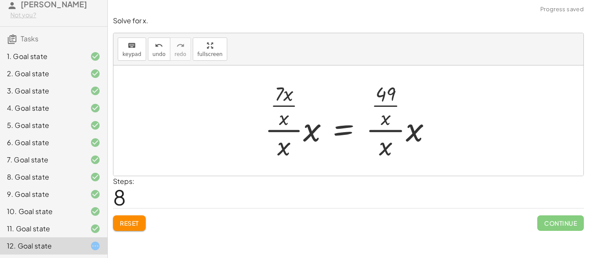
click at [311, 137] on div at bounding box center [351, 120] width 182 height 83
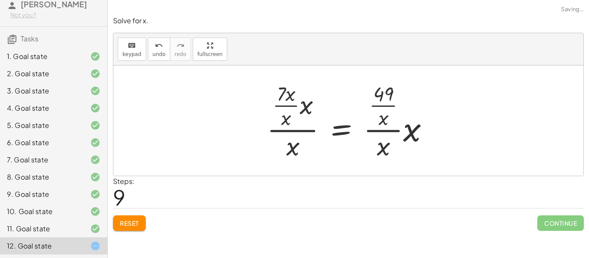
click at [293, 107] on div at bounding box center [352, 120] width 178 height 83
drag, startPoint x: 308, startPoint y: 101, endPoint x: 295, endPoint y: 135, distance: 36.2
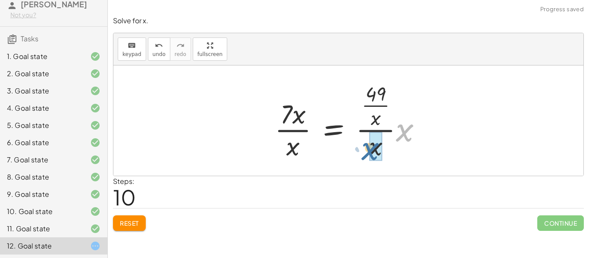
drag, startPoint x: 408, startPoint y: 134, endPoint x: 378, endPoint y: 151, distance: 34.7
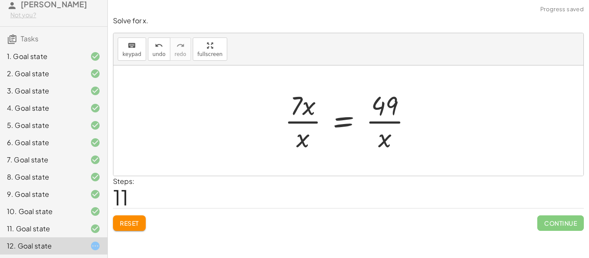
click at [341, 125] on div at bounding box center [351, 121] width 143 height 66
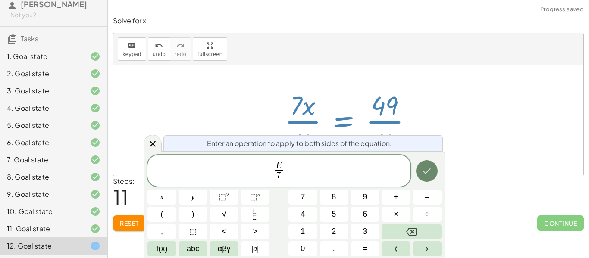
click at [430, 170] on icon "Done" at bounding box center [427, 171] width 10 height 10
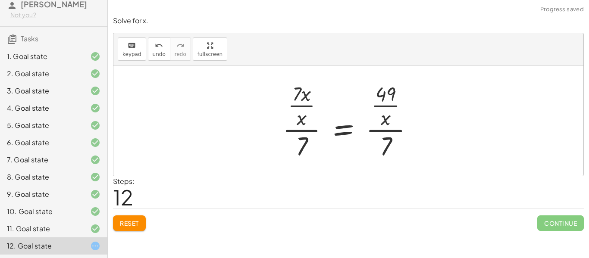
click at [299, 132] on div at bounding box center [351, 120] width 147 height 83
click at [338, 132] on div at bounding box center [351, 120] width 147 height 83
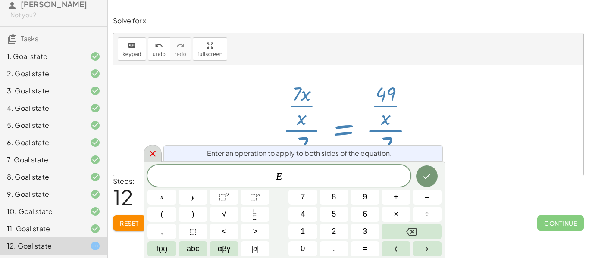
click at [159, 151] on div at bounding box center [153, 153] width 18 height 17
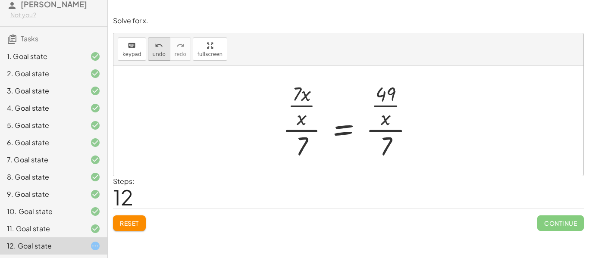
click at [155, 47] on icon "undo" at bounding box center [159, 46] width 8 height 10
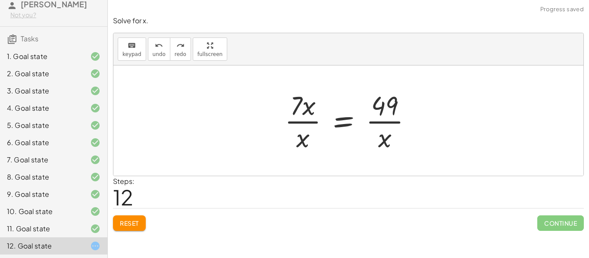
click at [299, 124] on div at bounding box center [351, 121] width 143 height 66
click at [338, 124] on div at bounding box center [351, 121] width 143 height 66
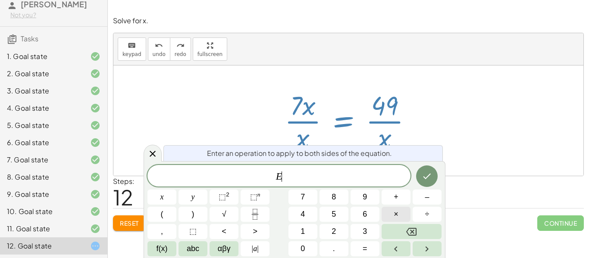
click at [396, 219] on span "×" at bounding box center [396, 215] width 5 height 12
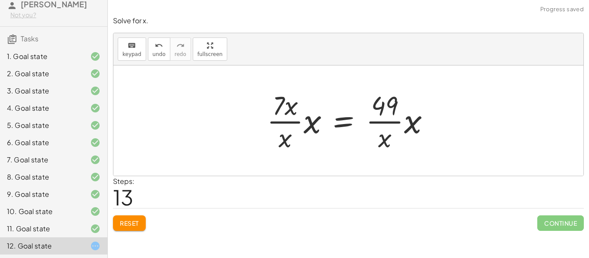
click at [306, 129] on div at bounding box center [352, 121] width 178 height 66
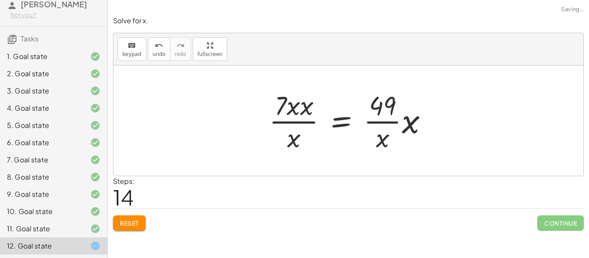
click at [298, 106] on div at bounding box center [352, 121] width 174 height 66
drag, startPoint x: 308, startPoint y: 112, endPoint x: 317, endPoint y: 135, distance: 24.4
click at [317, 135] on div at bounding box center [352, 121] width 174 height 66
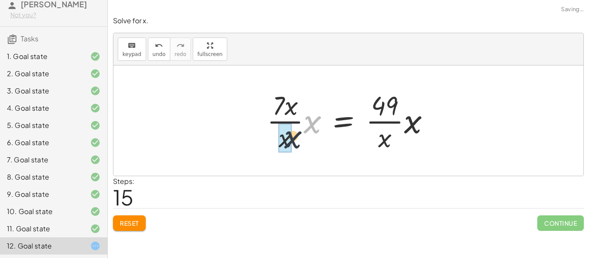
drag, startPoint x: 316, startPoint y: 121, endPoint x: 291, endPoint y: 142, distance: 33.4
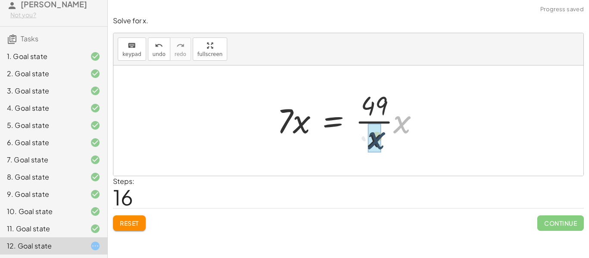
drag, startPoint x: 406, startPoint y: 125, endPoint x: 380, endPoint y: 141, distance: 31.0
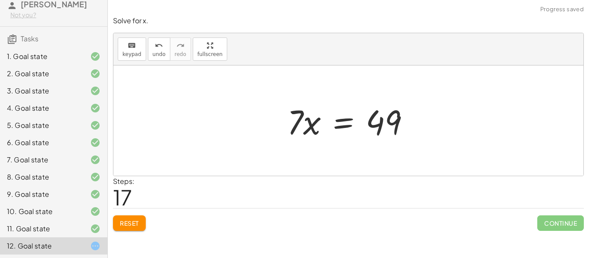
click at [349, 124] on div at bounding box center [352, 121] width 138 height 44
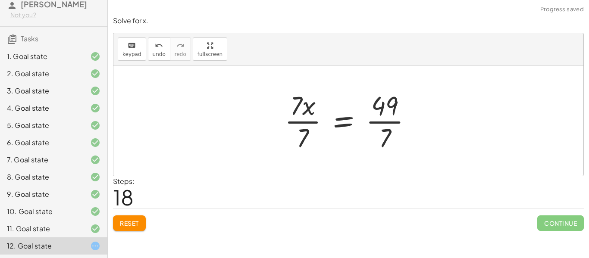
click at [311, 124] on div at bounding box center [351, 121] width 143 height 66
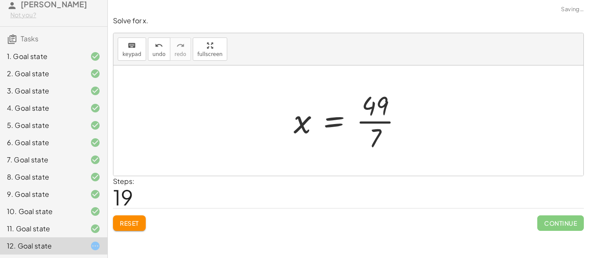
click at [381, 124] on div at bounding box center [351, 121] width 124 height 66
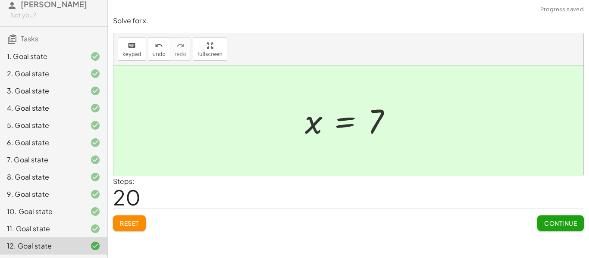
click at [541, 219] on button "Continue" at bounding box center [560, 224] width 47 height 16
